Goal: Find specific page/section: Find specific page/section

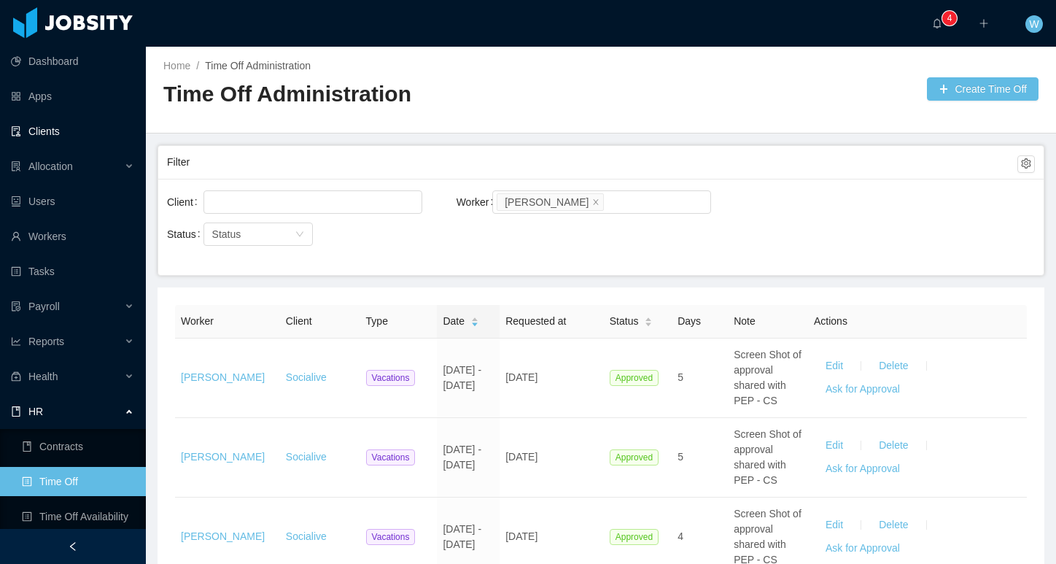
drag, startPoint x: 79, startPoint y: 138, endPoint x: 113, endPoint y: 141, distance: 33.7
click at [79, 138] on link "Clients" at bounding box center [72, 131] width 123 height 29
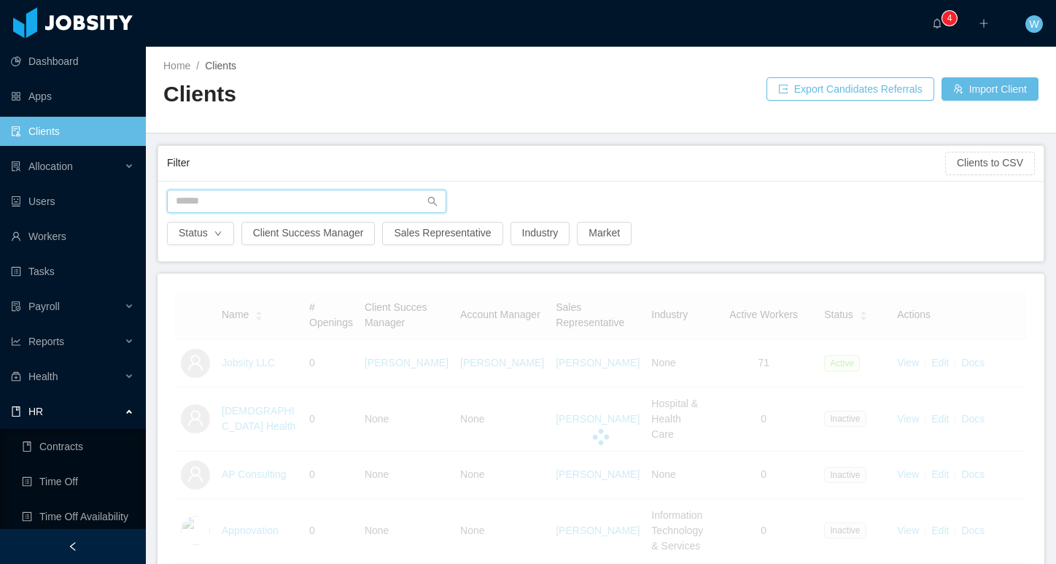
click at [266, 197] on input "text" at bounding box center [306, 201] width 279 height 23
type input "*"
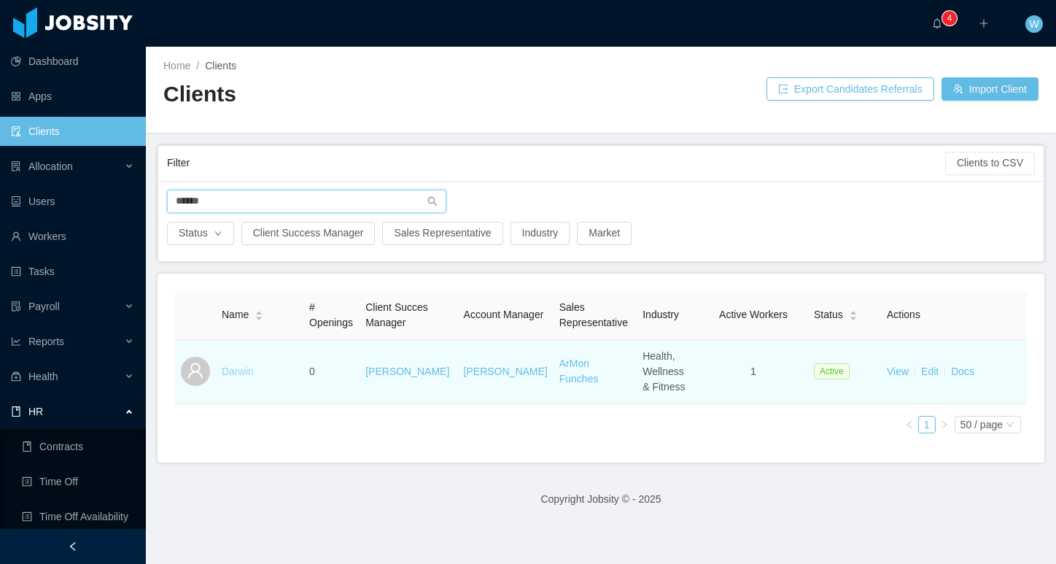
type input "******"
click at [244, 373] on link "Darwin" at bounding box center [238, 371] width 32 height 12
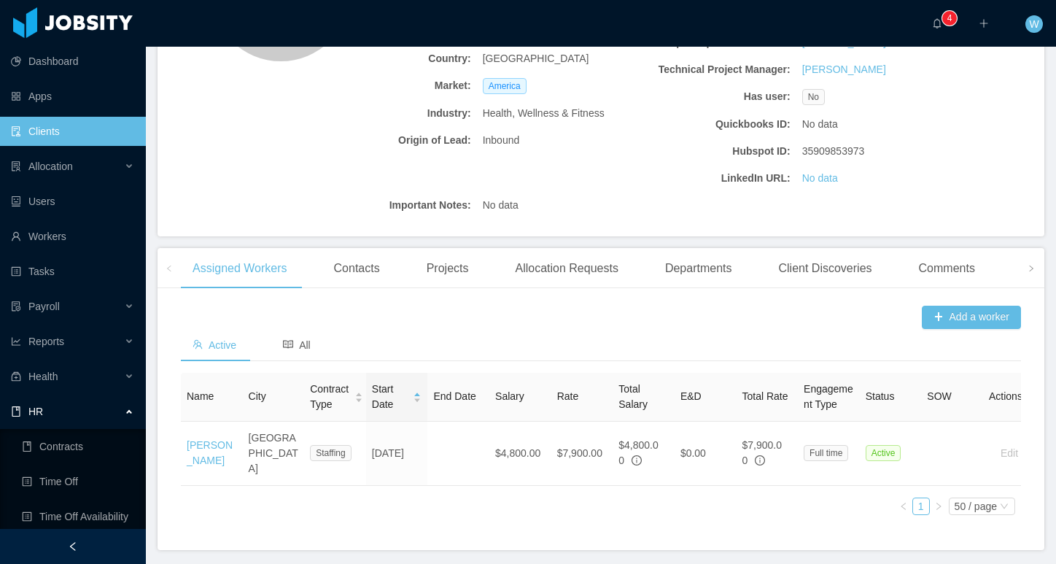
scroll to position [274, 0]
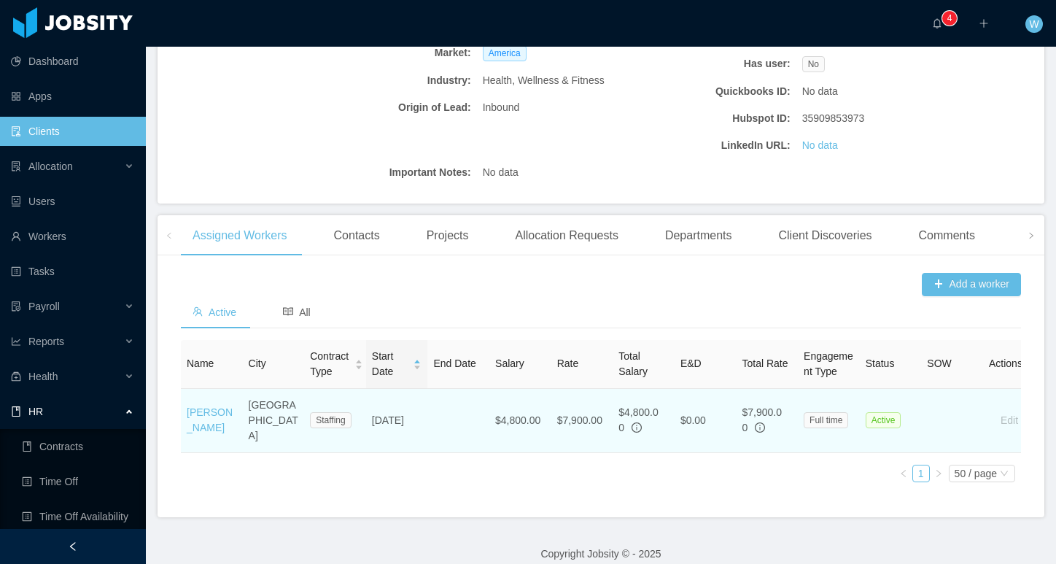
click at [202, 411] on td "[PERSON_NAME]" at bounding box center [212, 421] width 62 height 64
click at [203, 410] on link "[PERSON_NAME]" at bounding box center [210, 419] width 46 height 27
click at [209, 415] on link "[PERSON_NAME]" at bounding box center [210, 419] width 46 height 27
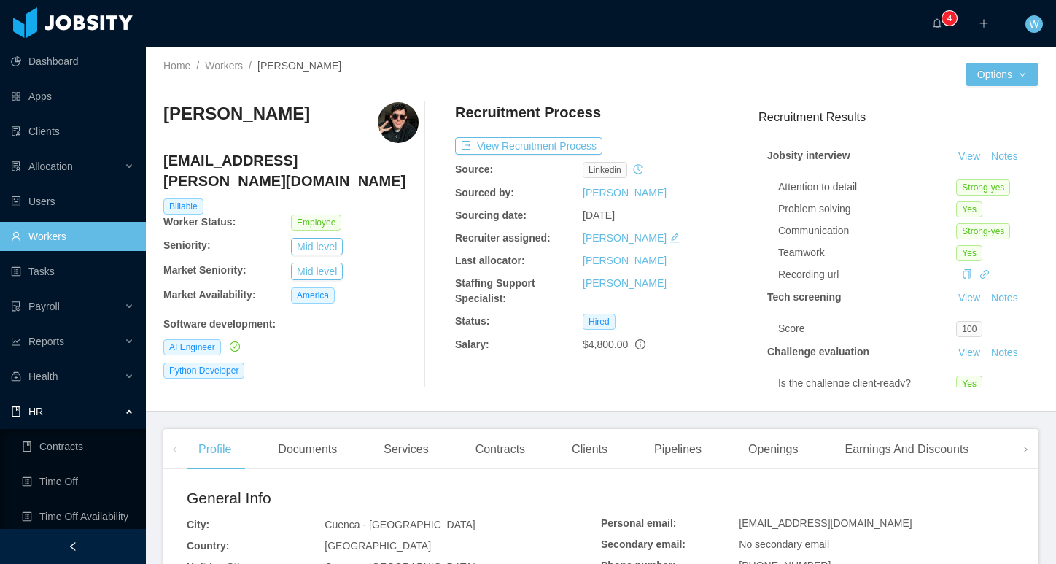
scroll to position [25, 0]
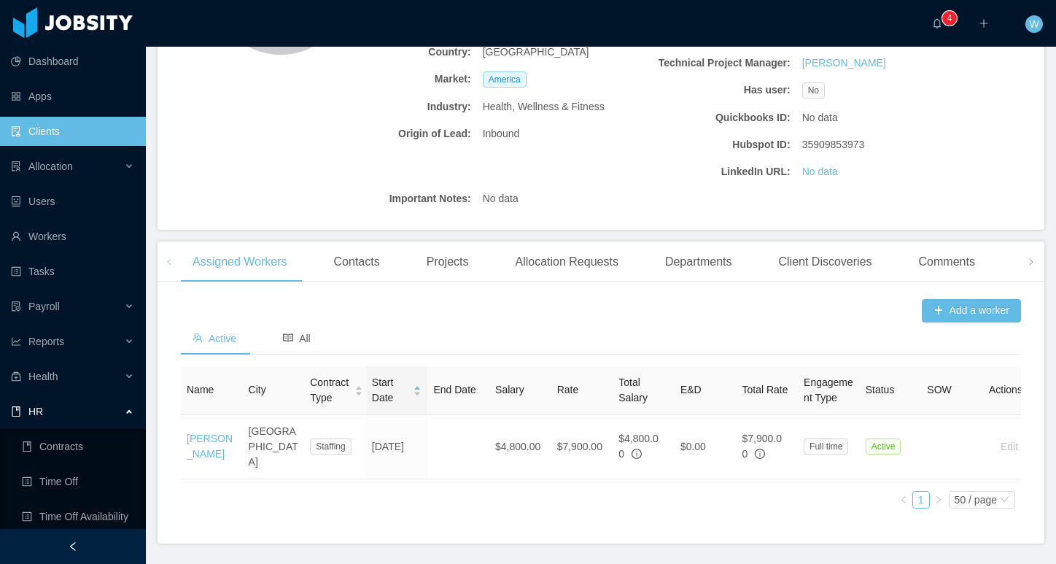
scroll to position [274, 0]
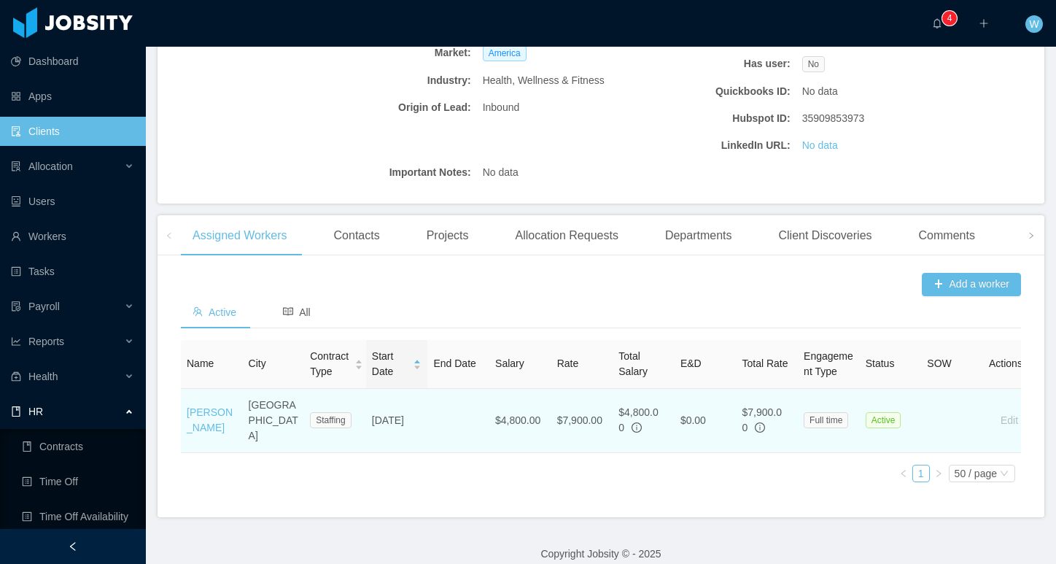
click at [200, 412] on td "[PERSON_NAME]" at bounding box center [212, 421] width 62 height 64
click at [192, 414] on link "[PERSON_NAME]" at bounding box center [210, 419] width 46 height 27
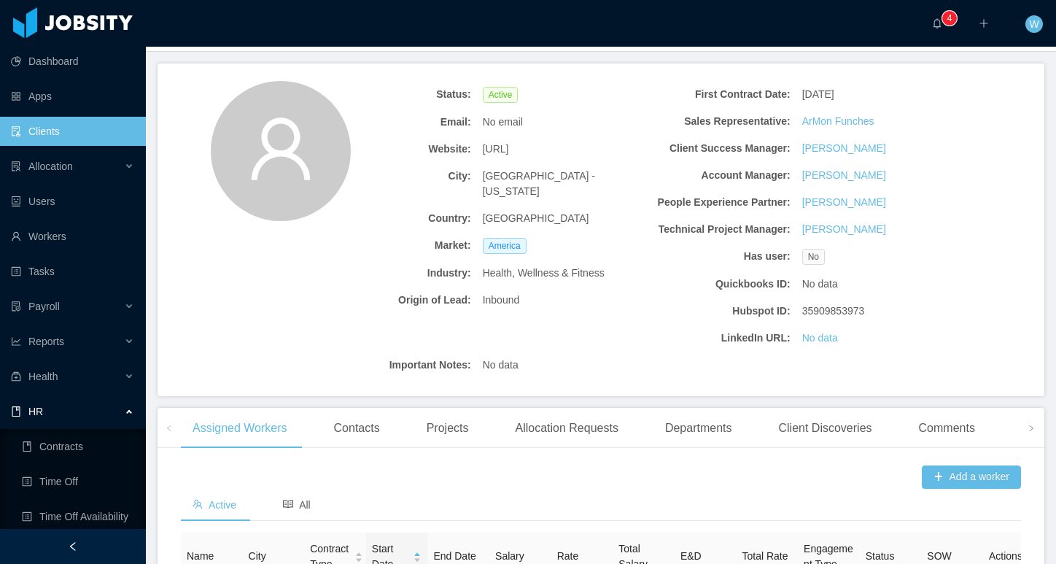
scroll to position [79, 0]
